Goal: Transaction & Acquisition: Purchase product/service

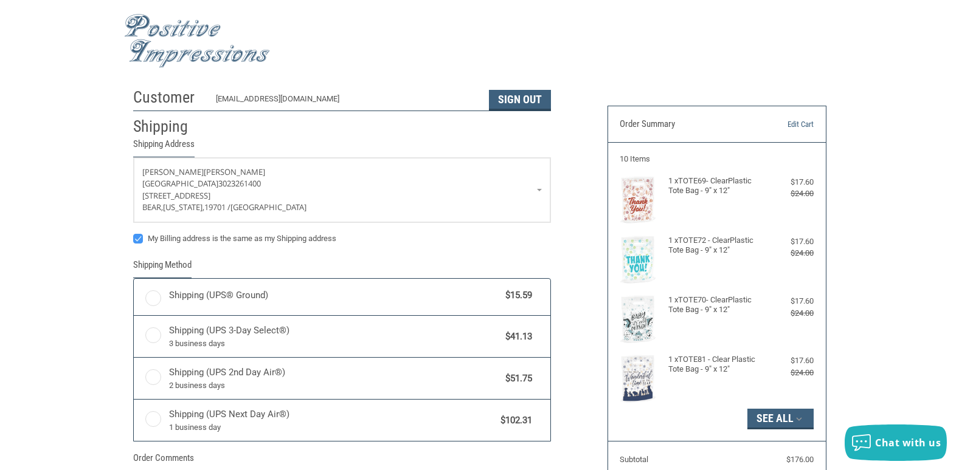
scroll to position [18, 0]
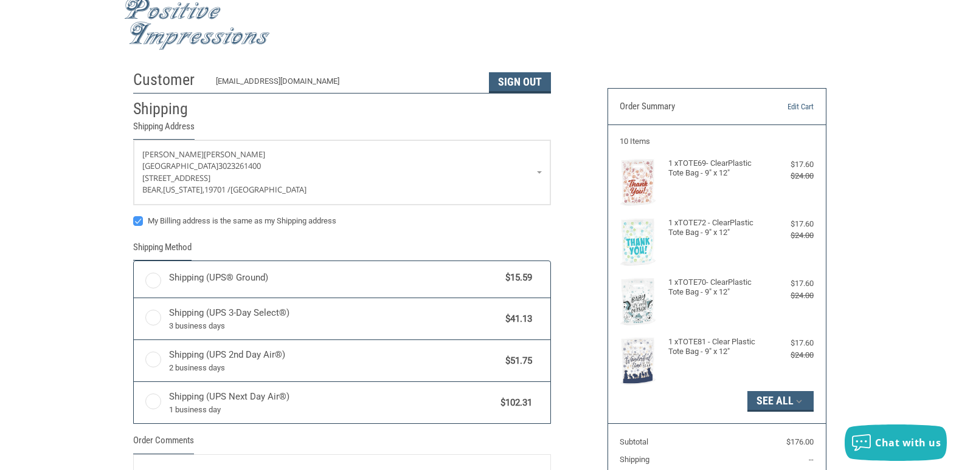
radio input "true"
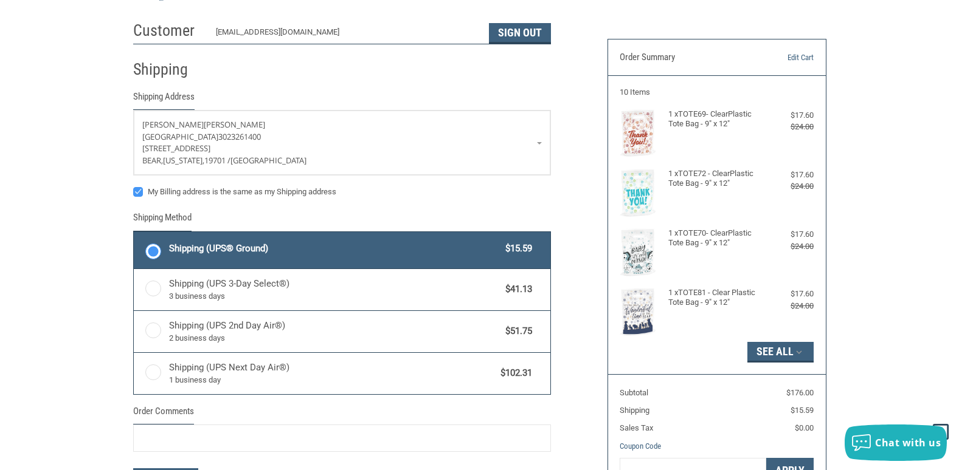
scroll to position [0, 0]
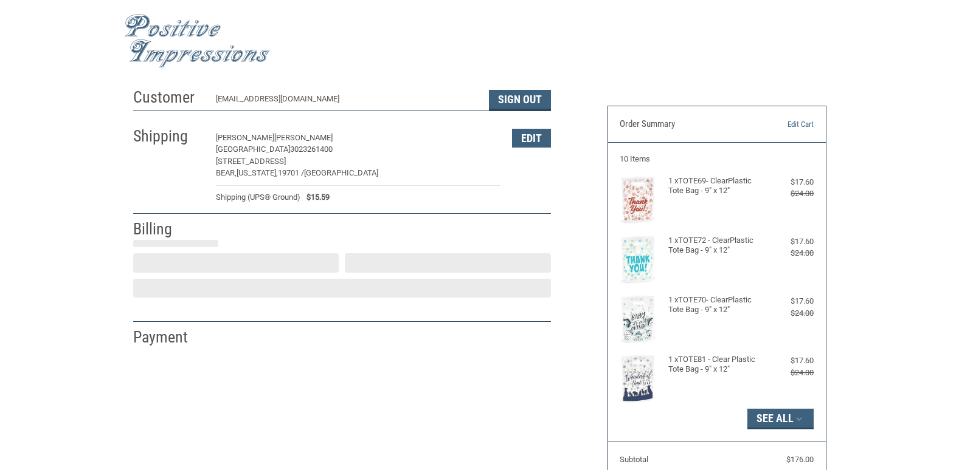
select select "US"
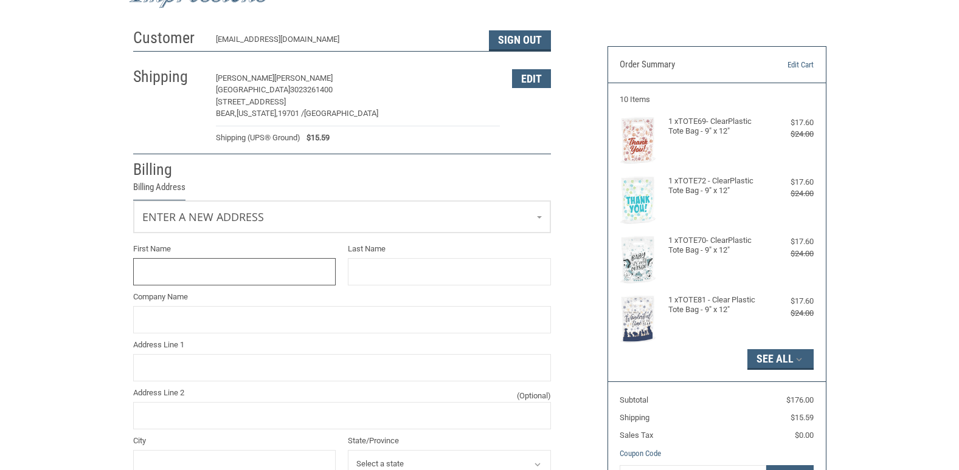
scroll to position [120, 0]
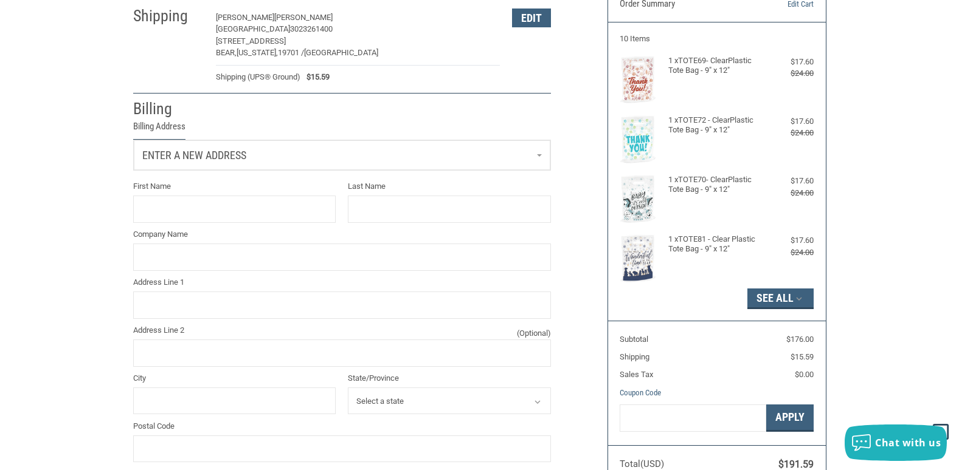
click at [540, 159] on link "Enter a new address" at bounding box center [342, 155] width 416 height 30
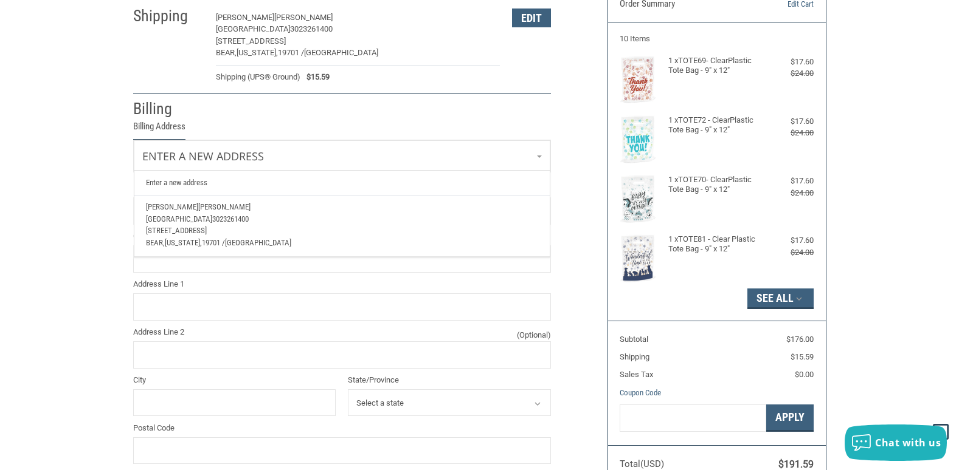
click at [246, 226] on div "[PERSON_NAME][GEOGRAPHIC_DATA] 3023261400 [STREET_ADDRESS][US_STATE]" at bounding box center [341, 224] width 391 height 47
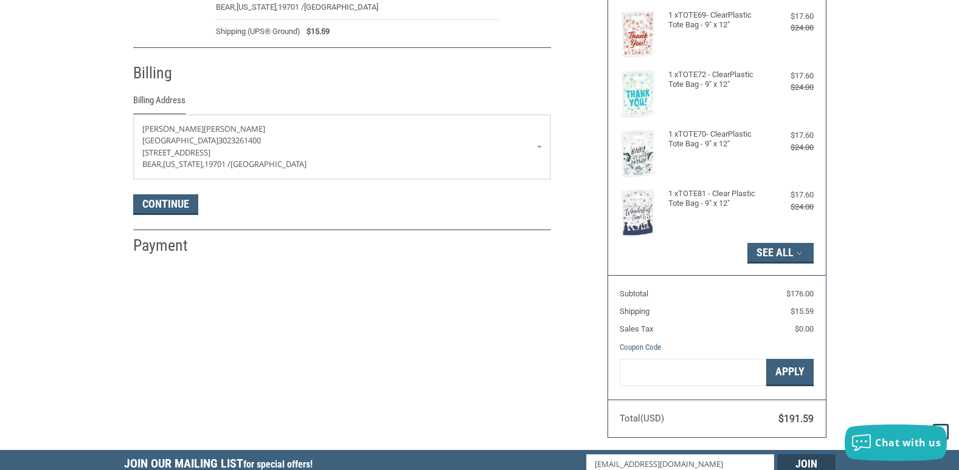
scroll to position [182, 0]
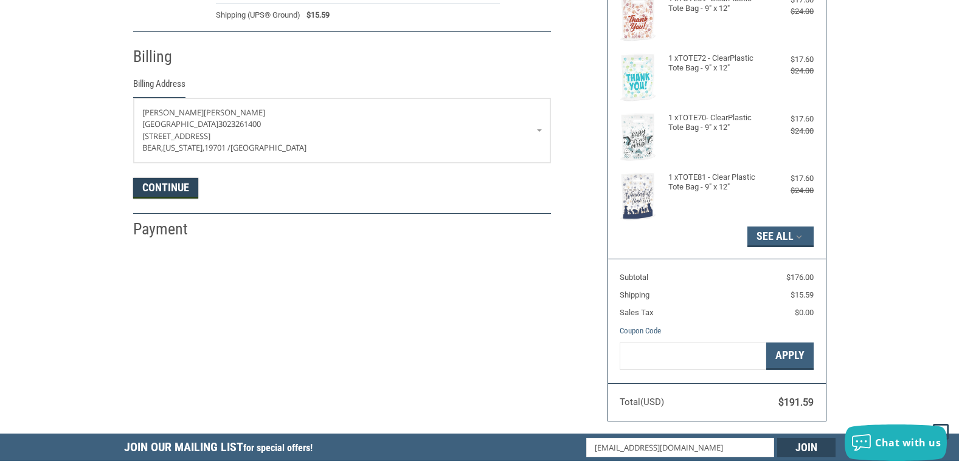
click at [182, 194] on button "Continue" at bounding box center [165, 188] width 65 height 21
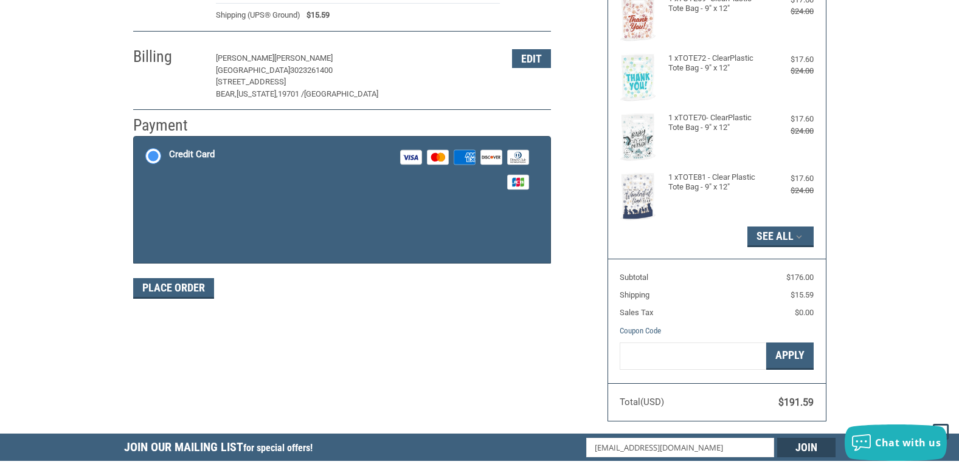
scroll to position [184, 0]
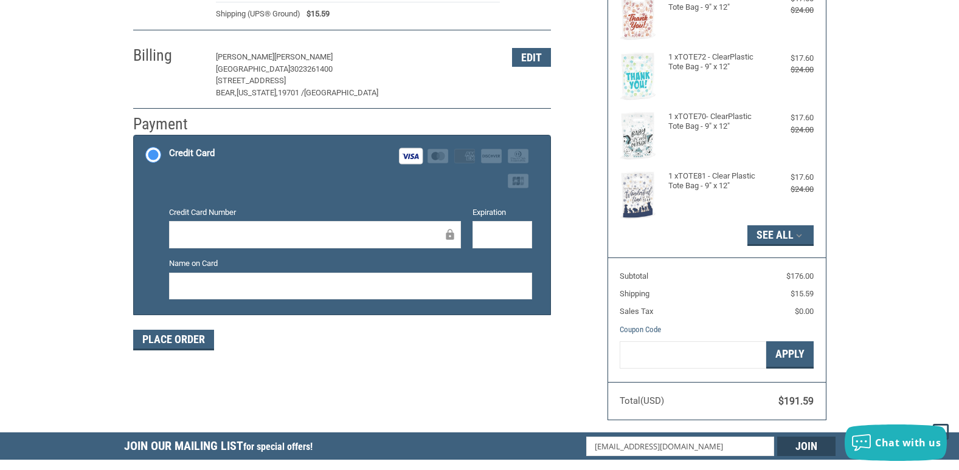
click at [310, 296] on div at bounding box center [350, 286] width 363 height 27
click at [151, 332] on button "Place Order" at bounding box center [173, 340] width 81 height 21
